Goal: Communication & Community: Answer question/provide support

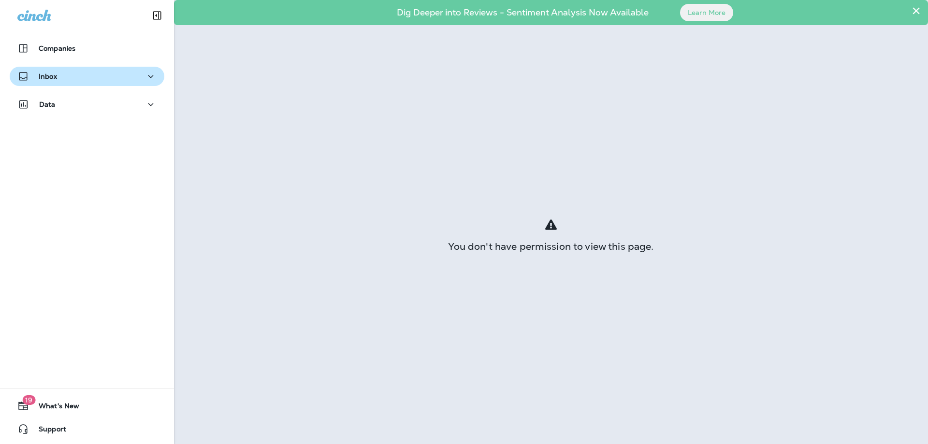
click at [120, 80] on div "Inbox" at bounding box center [86, 77] width 139 height 12
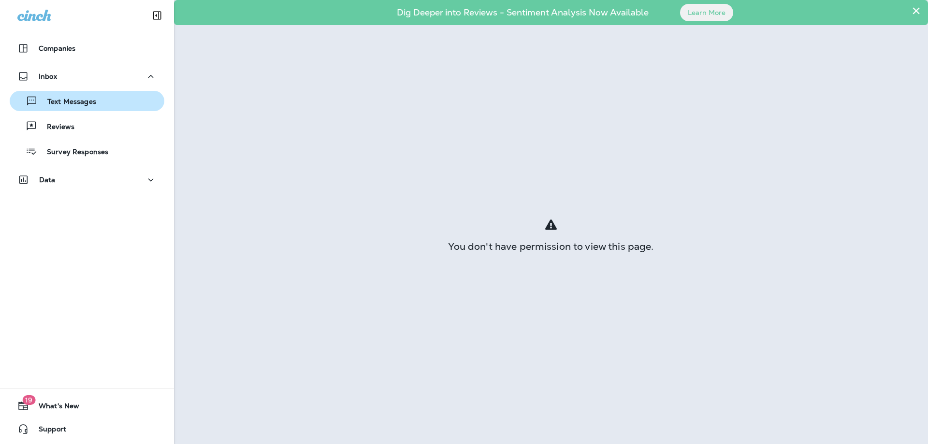
click at [107, 110] on button "Text Messages" at bounding box center [87, 101] width 155 height 20
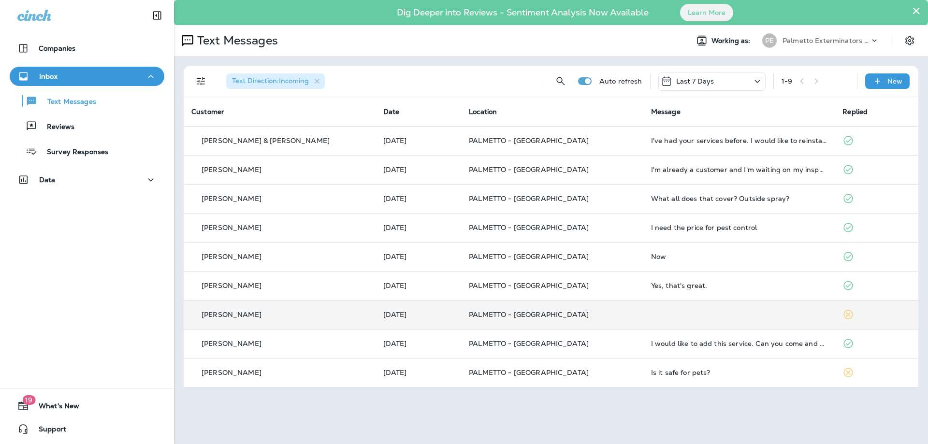
click at [589, 315] on p "PALMETTO - [GEOGRAPHIC_DATA]" at bounding box center [552, 315] width 167 height 8
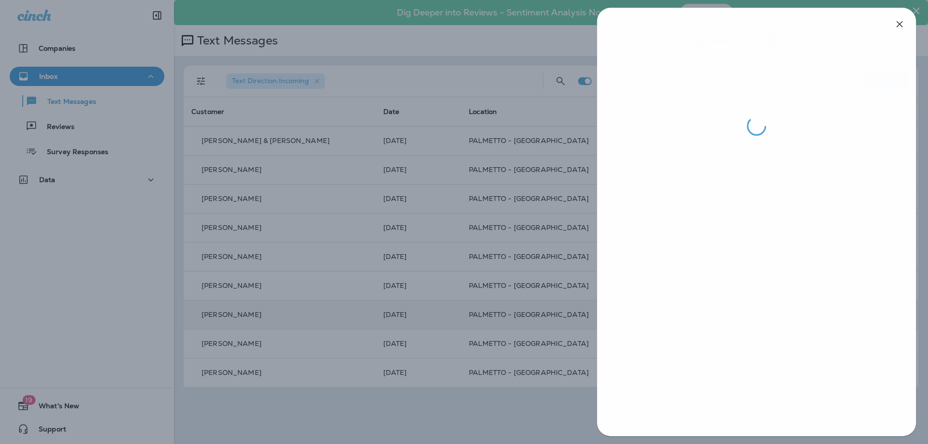
click at [589, 315] on div at bounding box center [756, 222] width 344 height 444
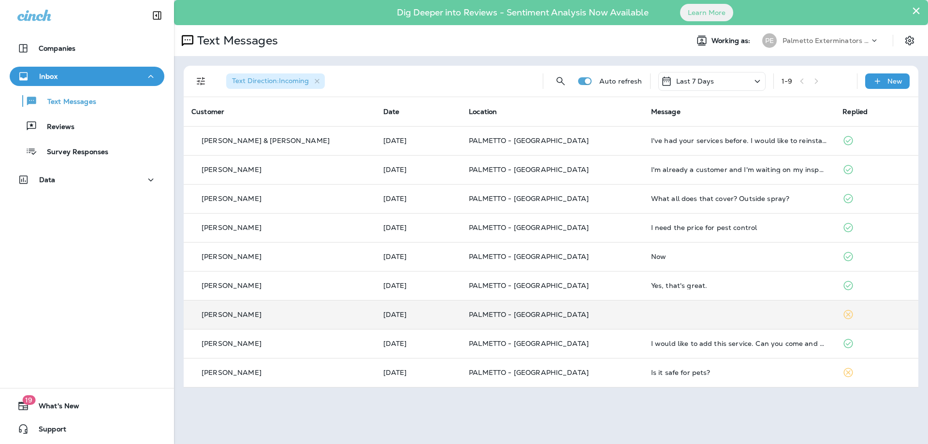
click at [577, 285] on p "PALMETTO - [GEOGRAPHIC_DATA]" at bounding box center [552, 286] width 167 height 8
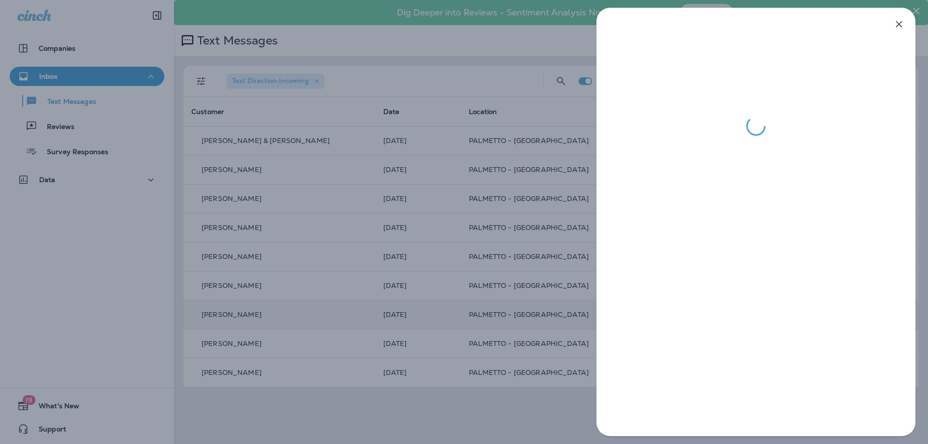
click at [570, 284] on div at bounding box center [464, 222] width 928 height 444
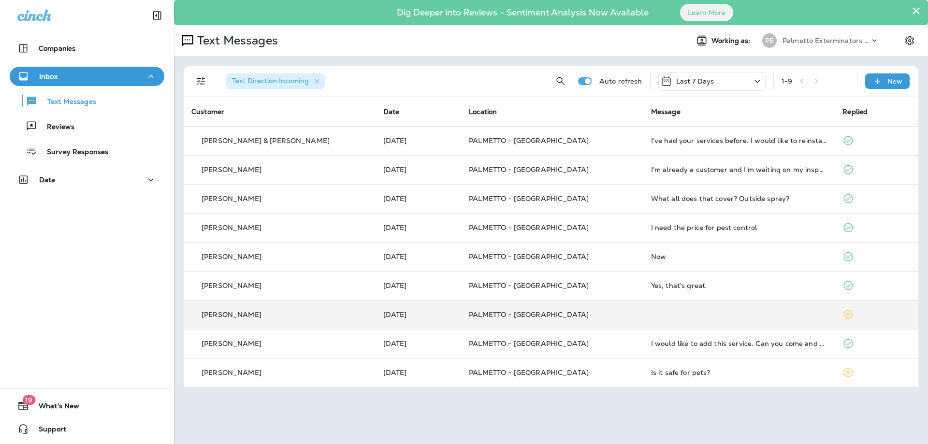
click at [574, 255] on p "PALMETTO - [GEOGRAPHIC_DATA]" at bounding box center [552, 257] width 167 height 8
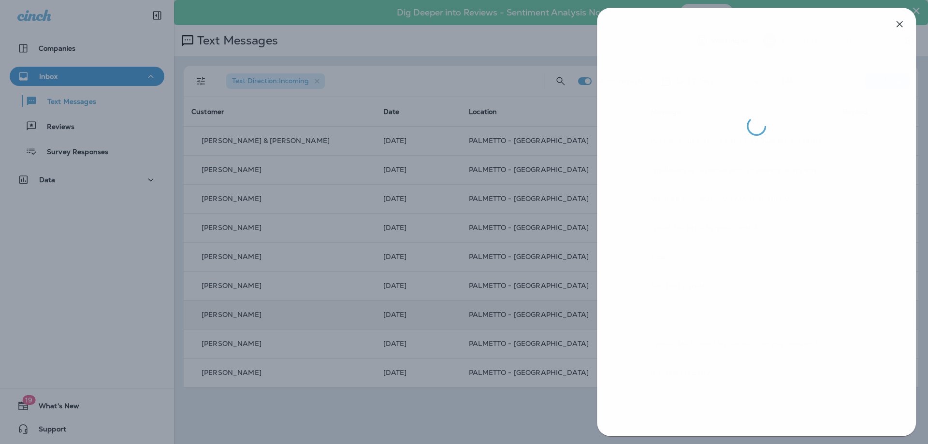
click at [549, 248] on div at bounding box center [464, 222] width 928 height 444
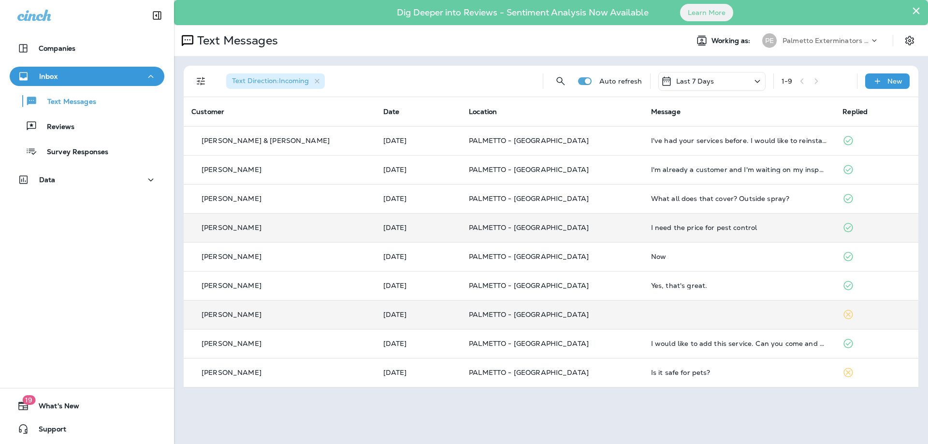
click at [573, 213] on td "PALMETTO - [GEOGRAPHIC_DATA]" at bounding box center [552, 227] width 182 height 29
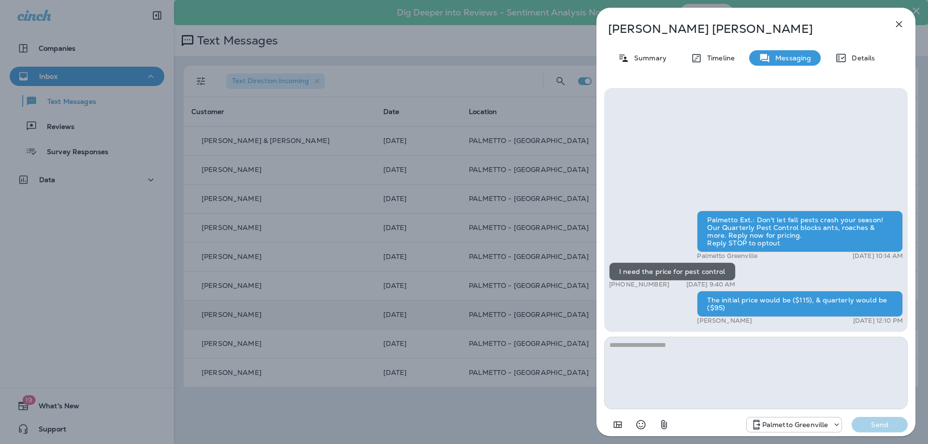
click at [564, 213] on div "[PERSON_NAME] Summary Timeline Messaging Details Palmetto Ext.: Don't let fall …" at bounding box center [464, 222] width 928 height 444
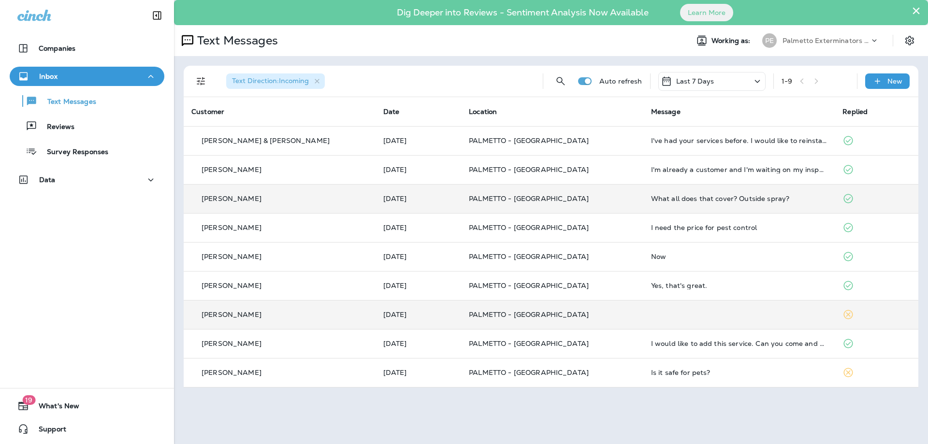
click at [587, 190] on td "PALMETTO - [GEOGRAPHIC_DATA]" at bounding box center [552, 198] width 182 height 29
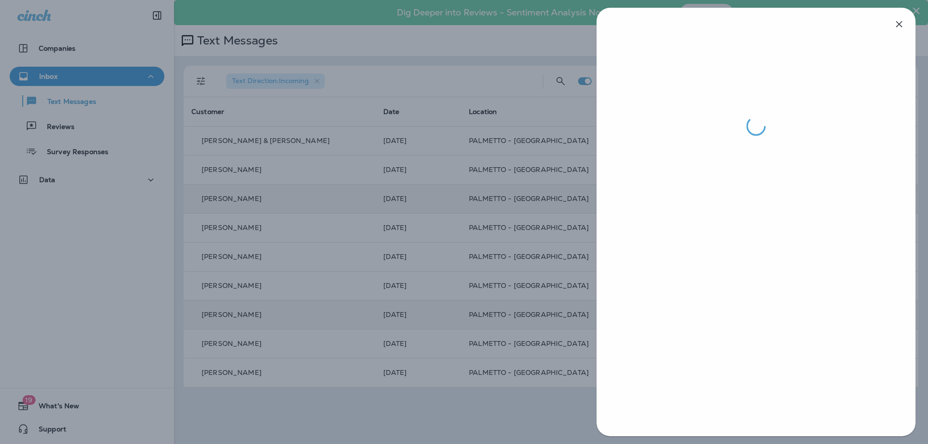
click at [587, 190] on div at bounding box center [464, 222] width 928 height 444
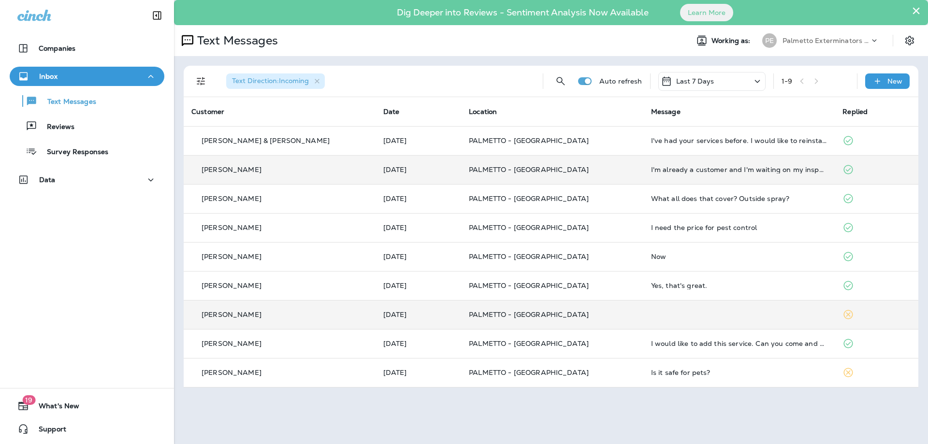
click at [587, 167] on p "PALMETTO - [GEOGRAPHIC_DATA]" at bounding box center [552, 170] width 167 height 8
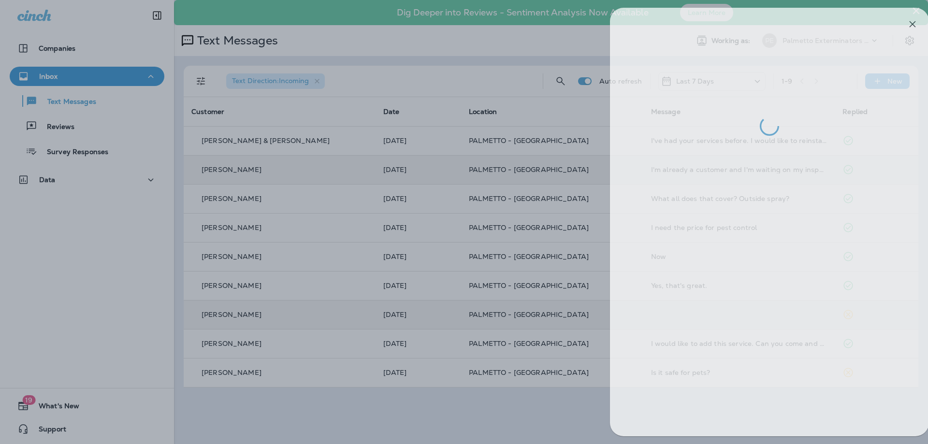
click at [587, 167] on div at bounding box center [478, 222] width 928 height 444
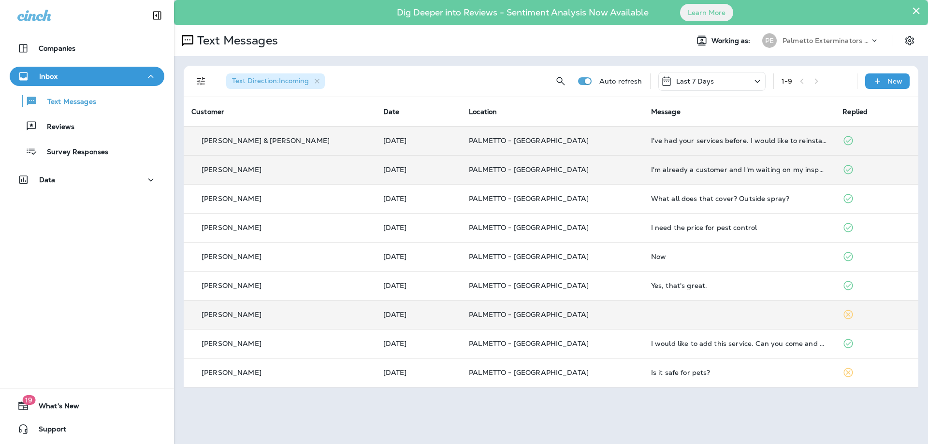
click at [603, 145] on td "PALMETTO - [GEOGRAPHIC_DATA]" at bounding box center [552, 140] width 182 height 29
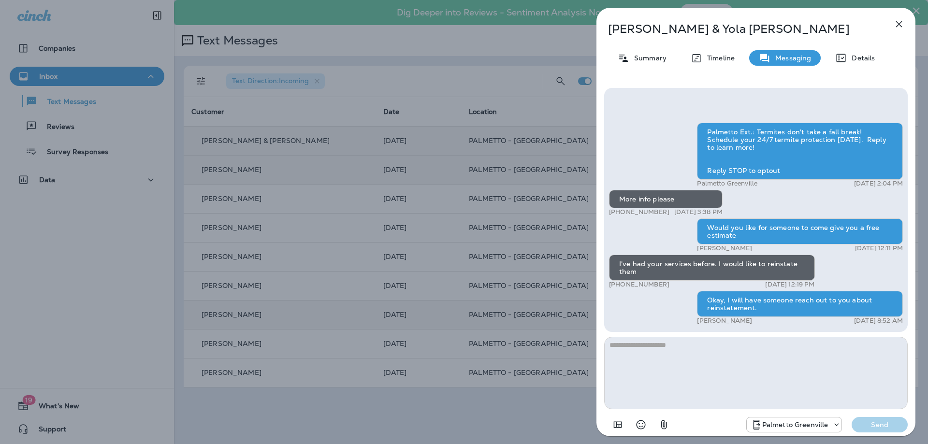
click at [603, 145] on div "Palmetto Ext.: Termites don't take a fall break! Schedule your 24/7 termite pro…" at bounding box center [755, 261] width 319 height 362
click at [511, 144] on div "[PERSON_NAME] & [PERSON_NAME] Summary Timeline Messaging Details Palmetto Ext.:…" at bounding box center [464, 222] width 928 height 444
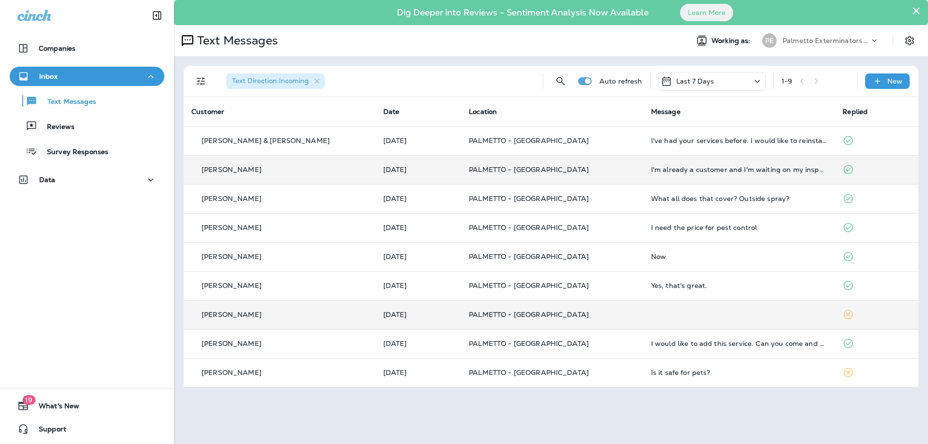
click at [920, 10] on div "Dig Deeper into Reviews - Sentiment Analysis Now Available Learn More" at bounding box center [551, 12] width 744 height 20
click at [920, 10] on button "×" at bounding box center [915, 10] width 9 height 15
